Goal: Navigation & Orientation: Find specific page/section

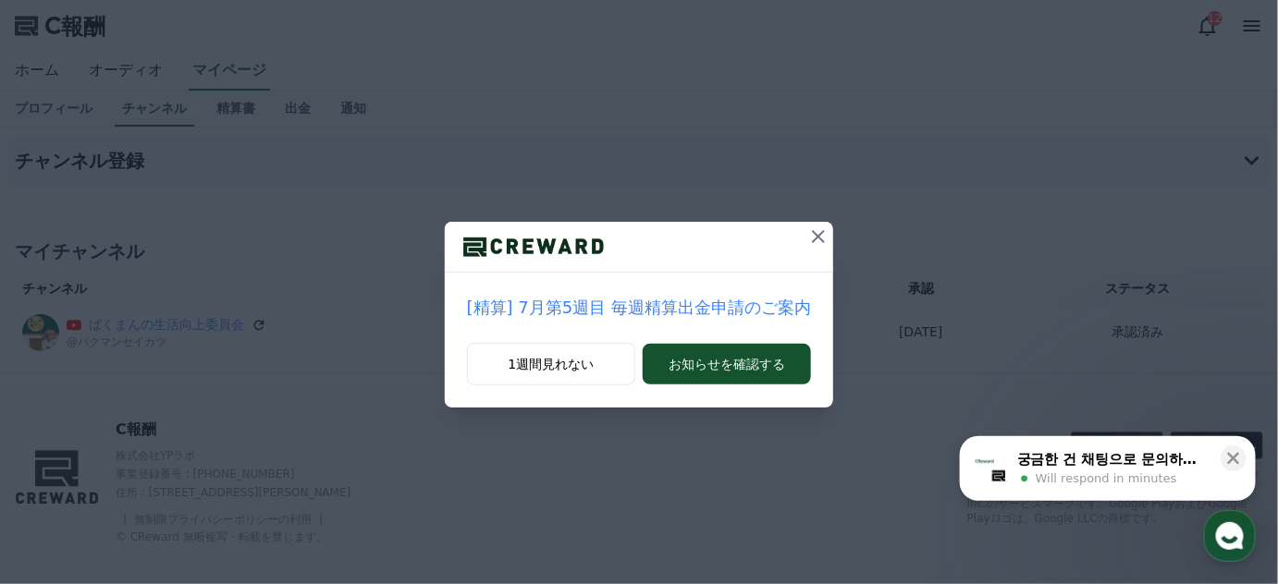
click at [812, 239] on icon at bounding box center [818, 236] width 13 height 13
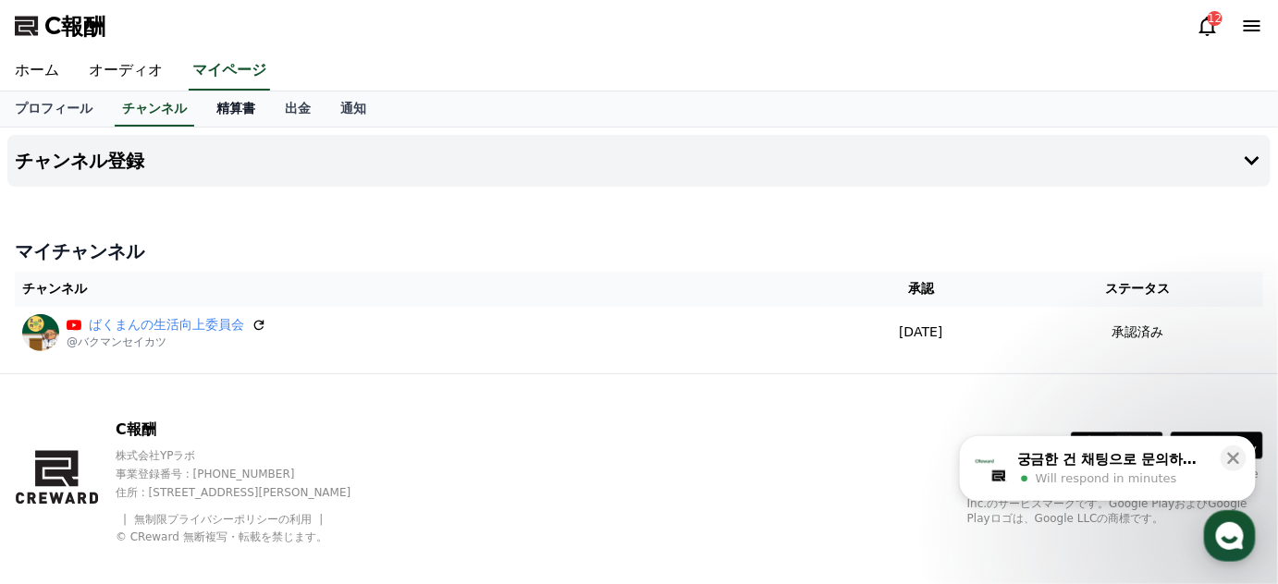
click at [216, 109] on font "精算書" at bounding box center [235, 108] width 39 height 15
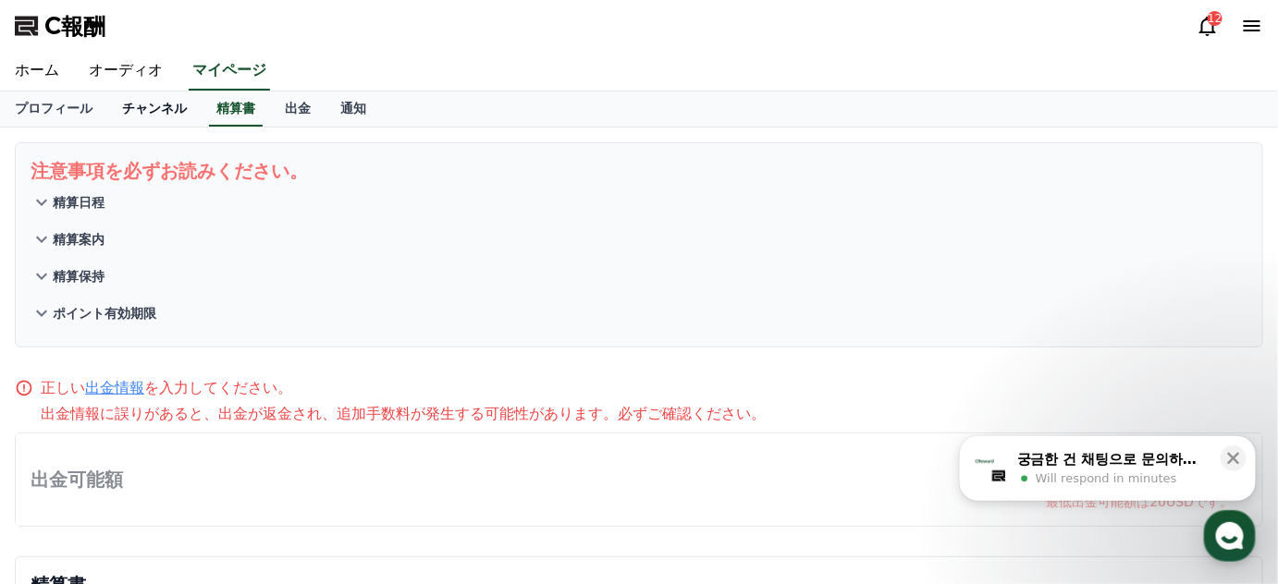
click at [122, 103] on font "チャンネル" at bounding box center [154, 108] width 65 height 15
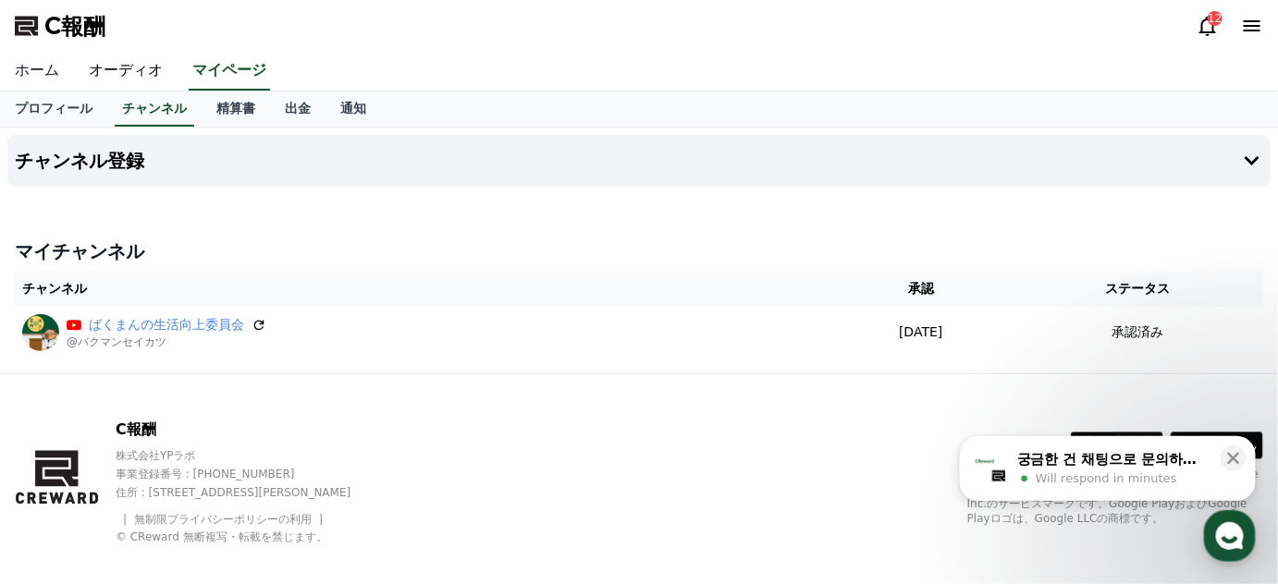
click at [30, 71] on font "ホーム" at bounding box center [37, 70] width 44 height 18
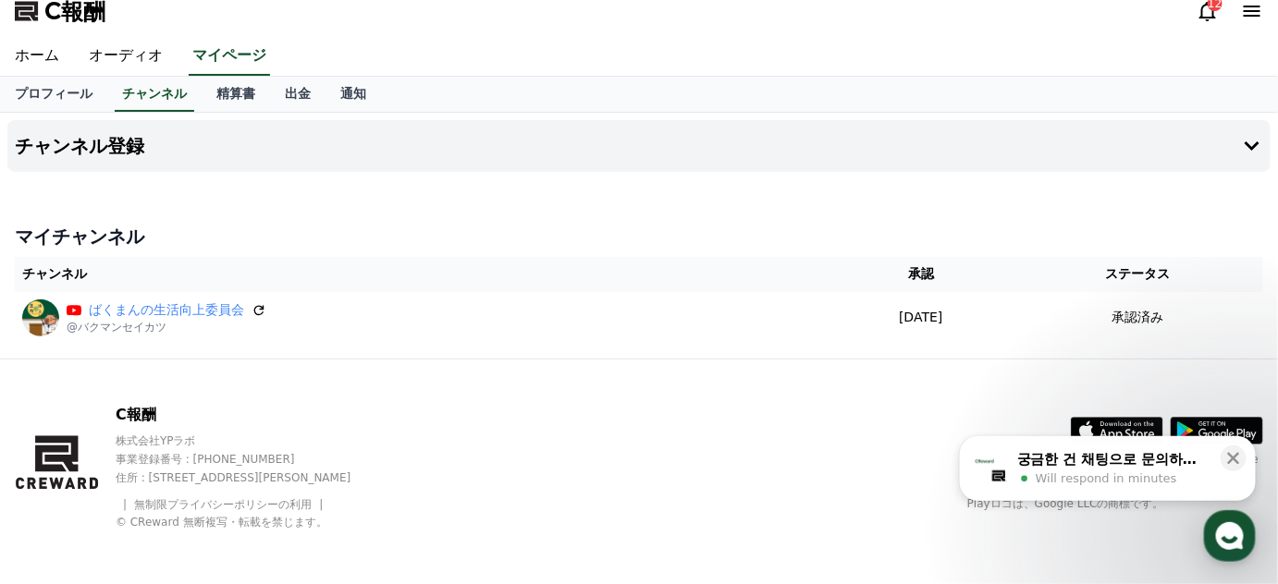
scroll to position [18, 0]
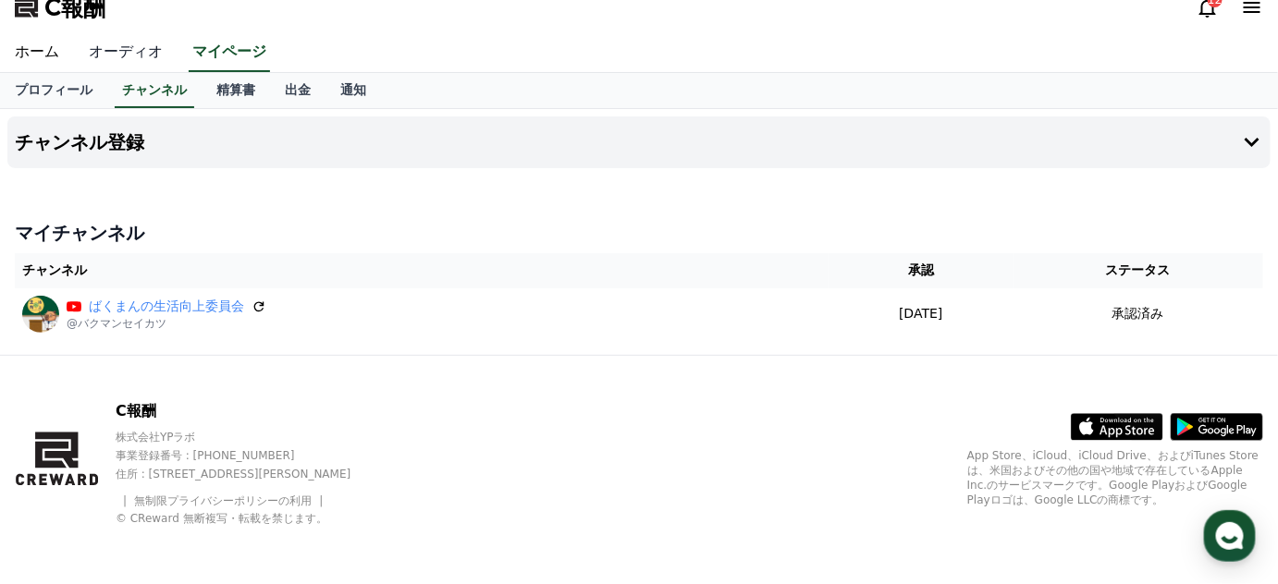
click at [91, 54] on font "オーディオ" at bounding box center [126, 52] width 74 height 18
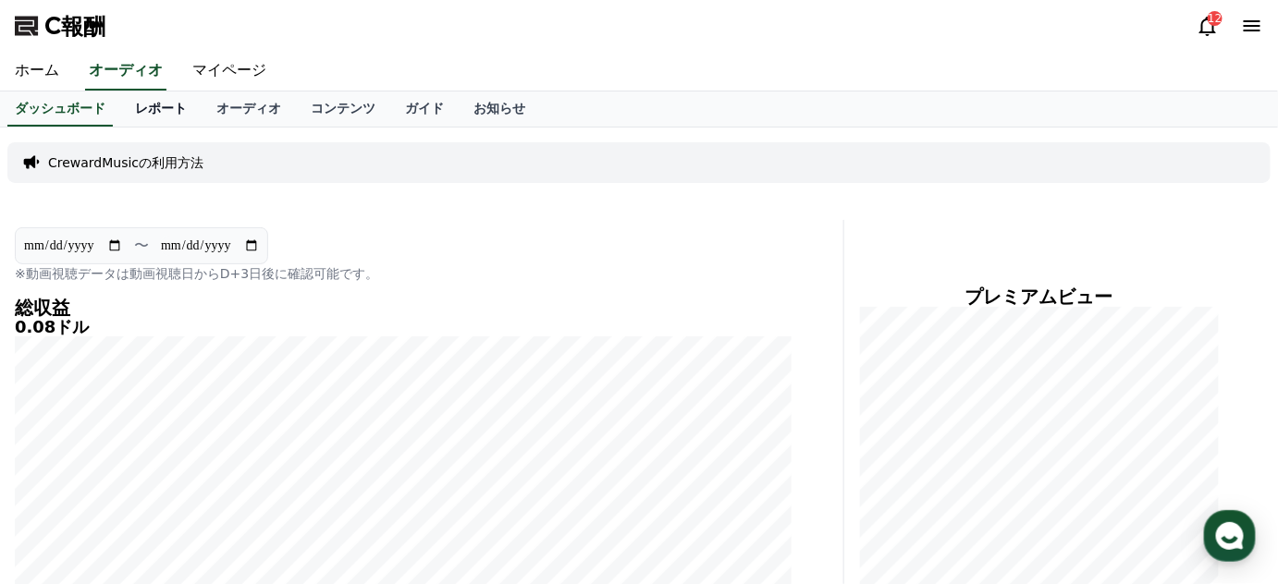
click at [138, 108] on font "レポート" at bounding box center [161, 108] width 52 height 15
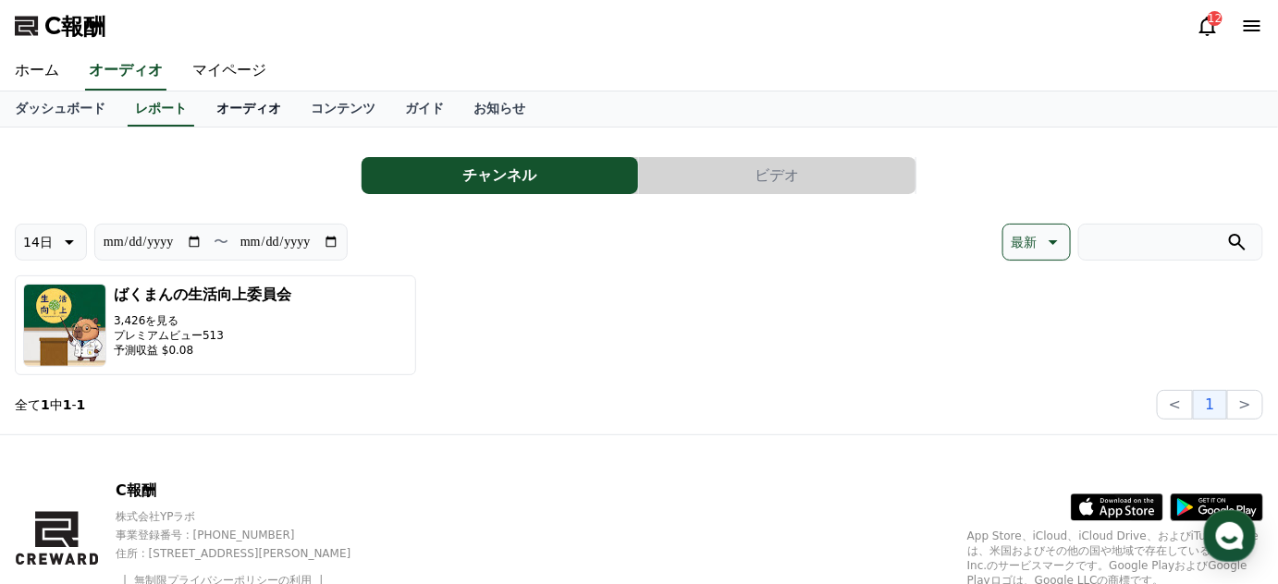
click at [216, 106] on font "オーディオ" at bounding box center [248, 108] width 65 height 15
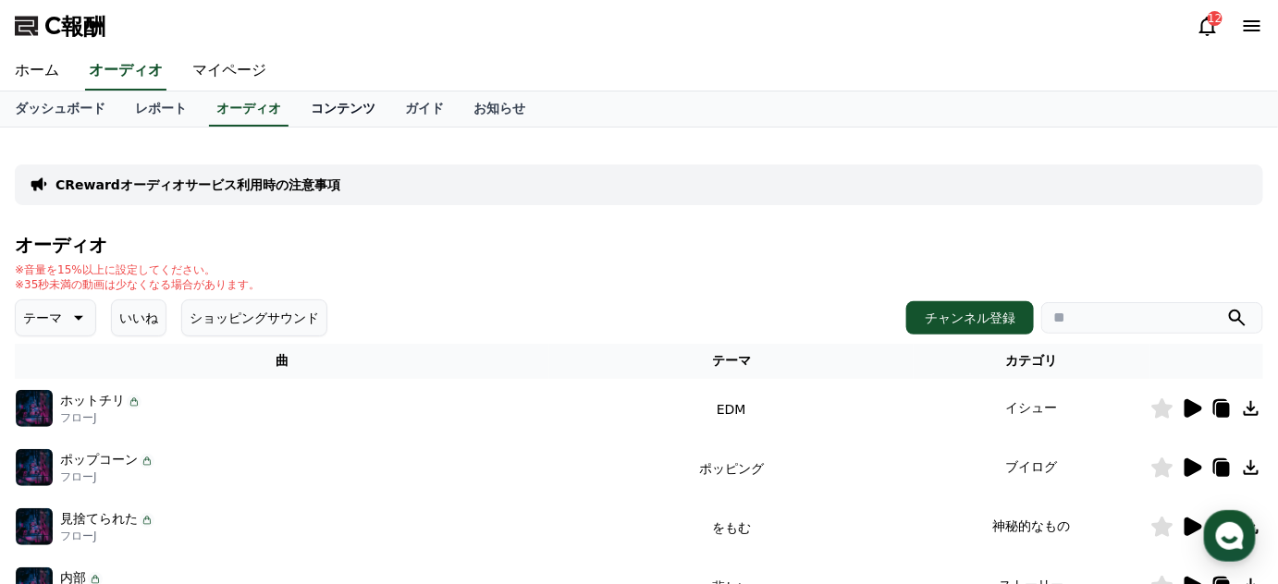
click at [311, 110] on font "コンテンツ" at bounding box center [343, 108] width 65 height 15
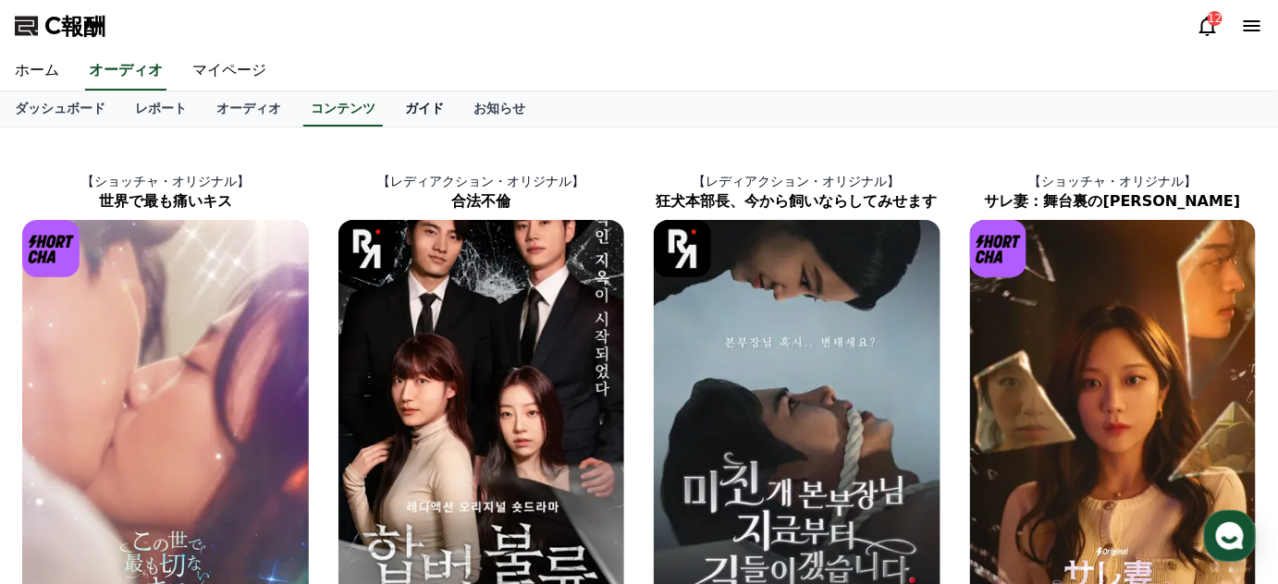
click at [390, 120] on link "ガイド" at bounding box center [424, 109] width 68 height 35
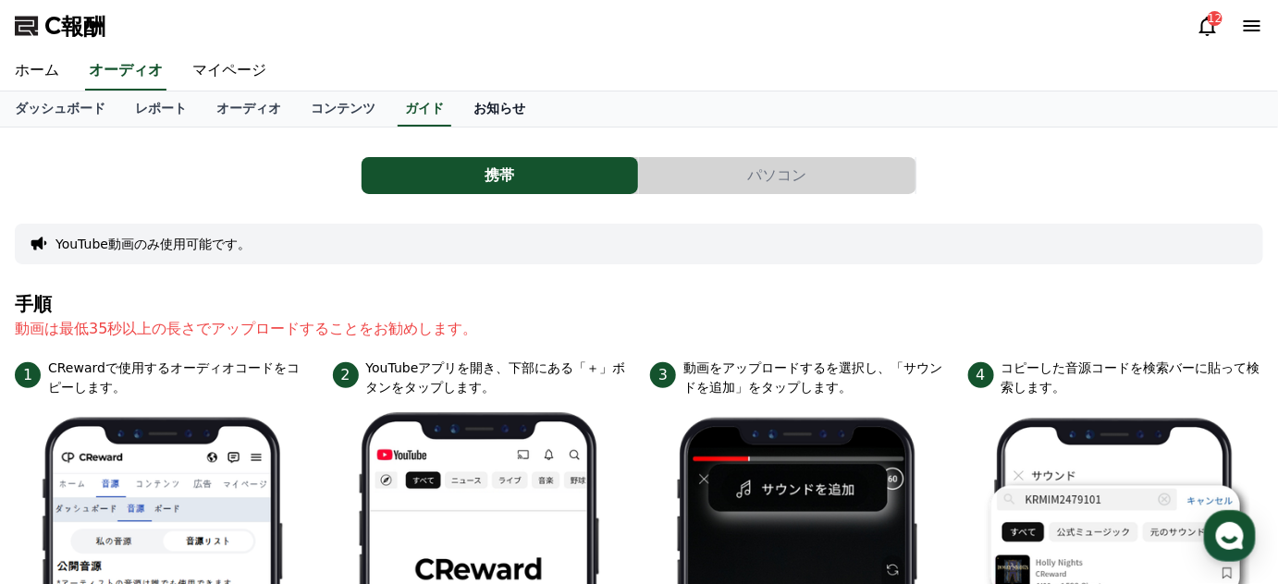
click at [474, 107] on font "お知らせ" at bounding box center [500, 108] width 52 height 15
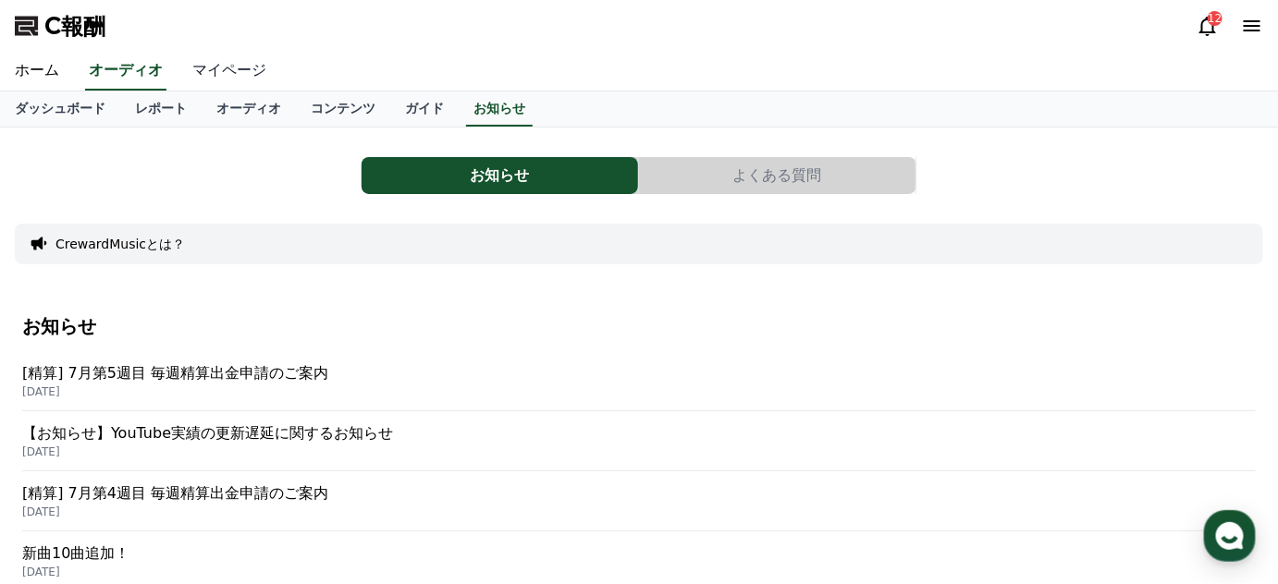
click at [206, 65] on font "マイページ" at bounding box center [229, 70] width 74 height 18
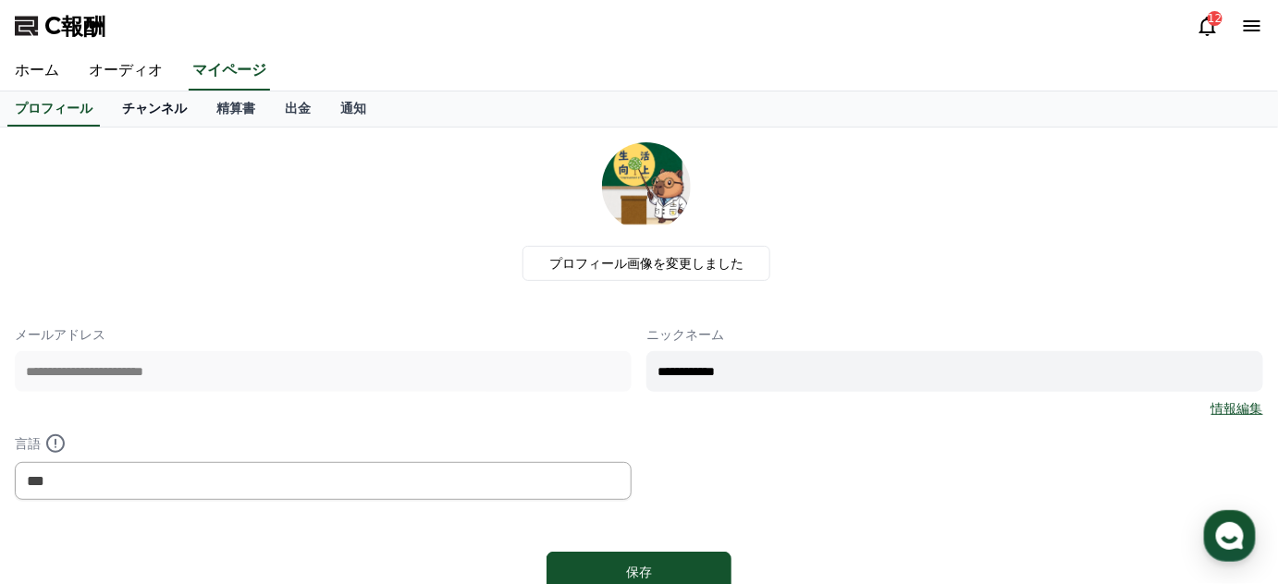
click at [162, 107] on link "チャンネル" at bounding box center [154, 109] width 94 height 35
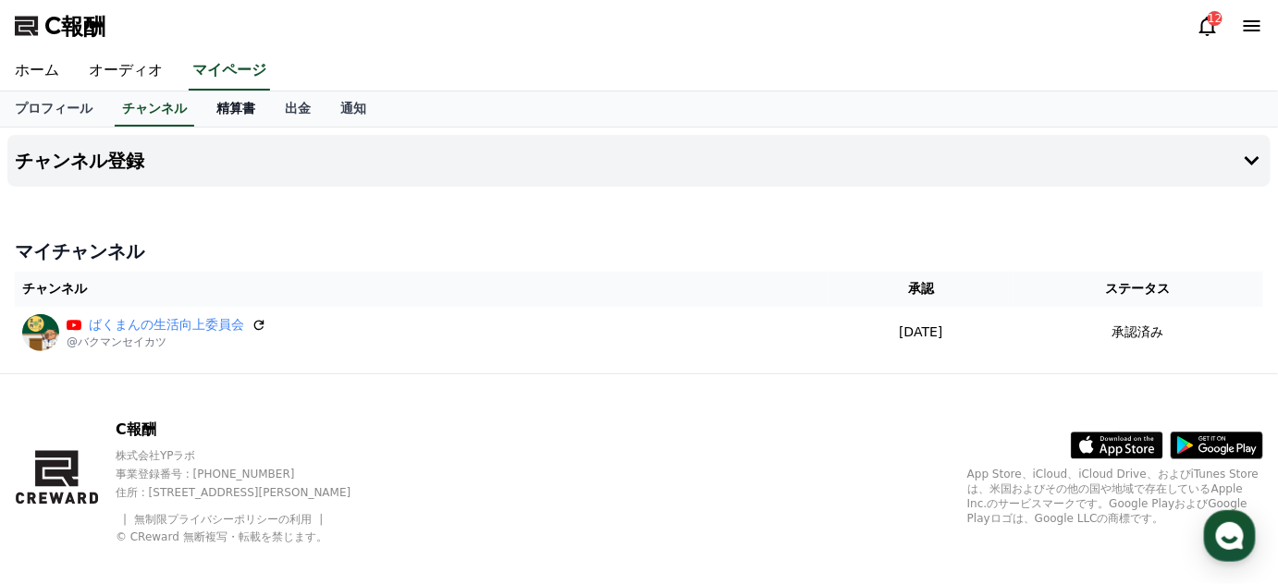
click at [216, 101] on font "精算書" at bounding box center [235, 108] width 39 height 15
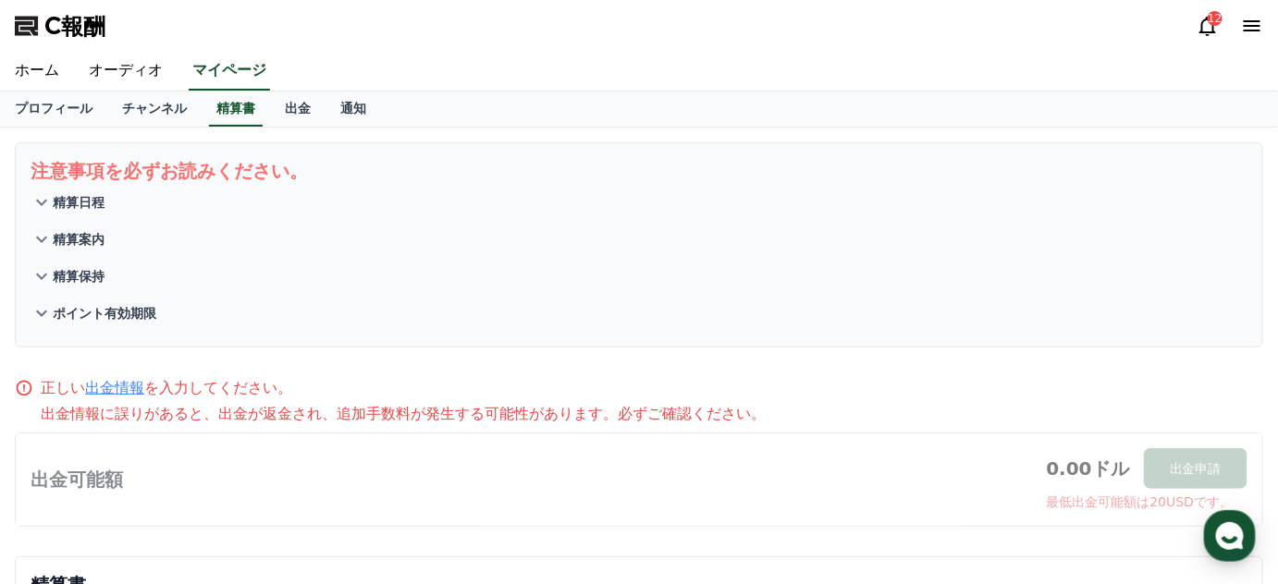
click at [87, 204] on font "精算日程" at bounding box center [79, 202] width 52 height 15
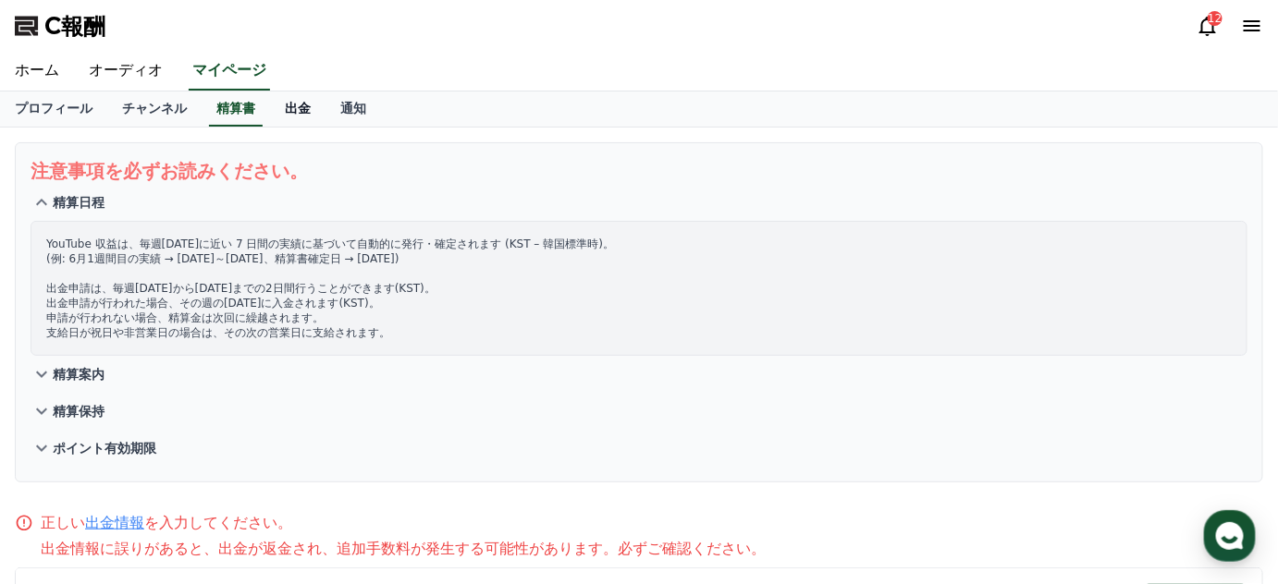
click at [270, 100] on link "出金" at bounding box center [297, 109] width 55 height 35
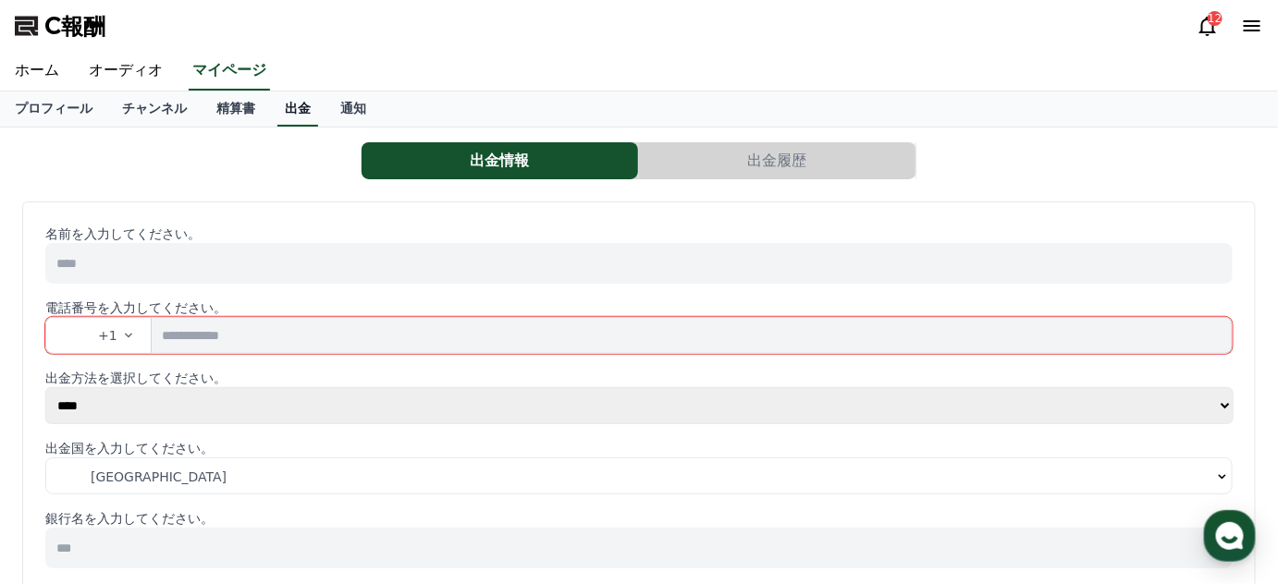
select select
click at [108, 65] on font "オーディオ" at bounding box center [126, 70] width 74 height 18
